Goal: Task Accomplishment & Management: Complete application form

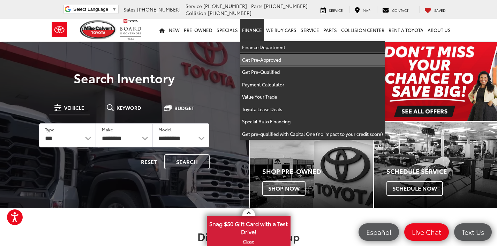
click at [273, 60] on link "Get Pre-Approved" at bounding box center [312, 60] width 145 height 13
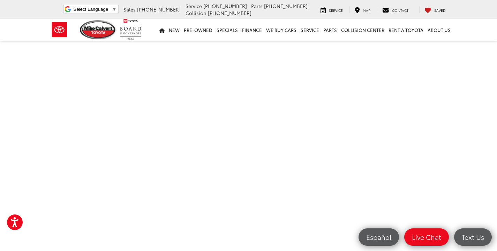
scroll to position [35, 0]
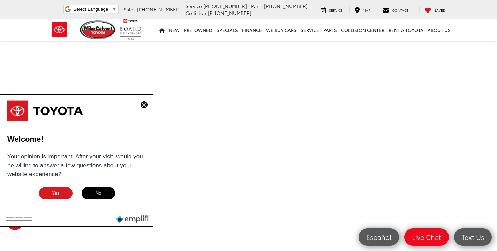
click at [142, 103] on img at bounding box center [143, 104] width 7 height 7
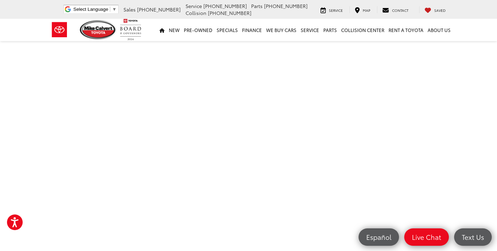
scroll to position [0, 0]
